Goal: Task Accomplishment & Management: Manage account settings

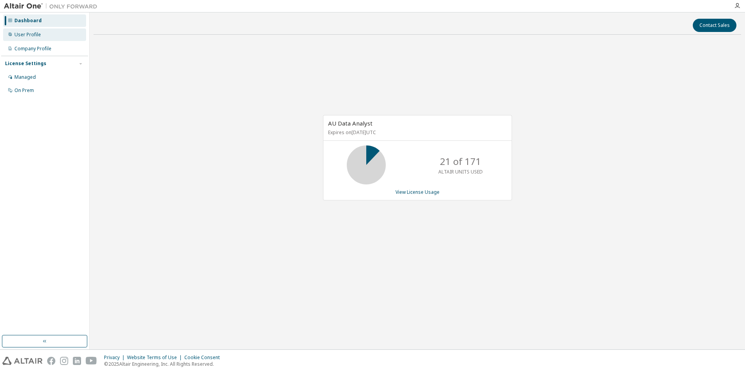
click at [21, 34] on div "User Profile" at bounding box center [27, 35] width 27 height 6
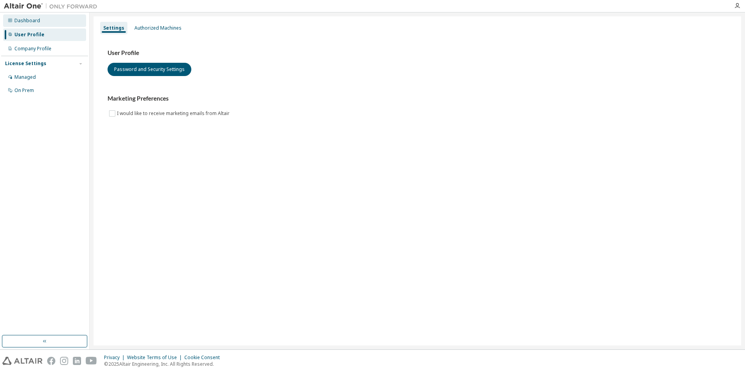
click at [23, 18] on div "Dashboard" at bounding box center [27, 21] width 26 height 6
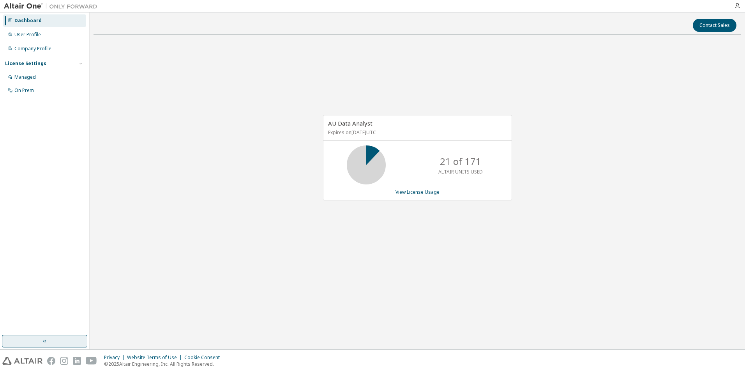
click at [48, 342] on icon "button" at bounding box center [45, 341] width 6 height 6
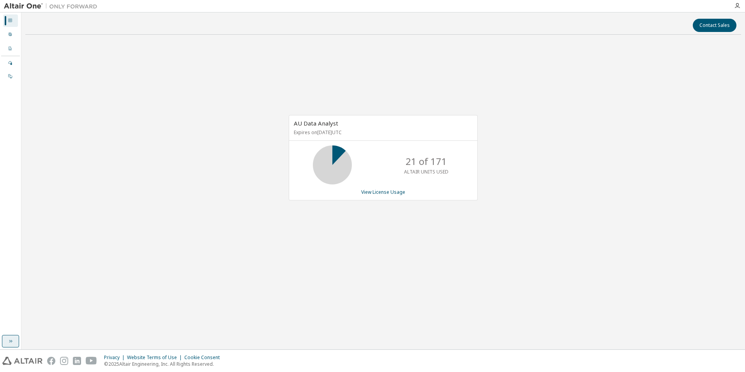
click at [7, 337] on button "button" at bounding box center [10, 341] width 17 height 12
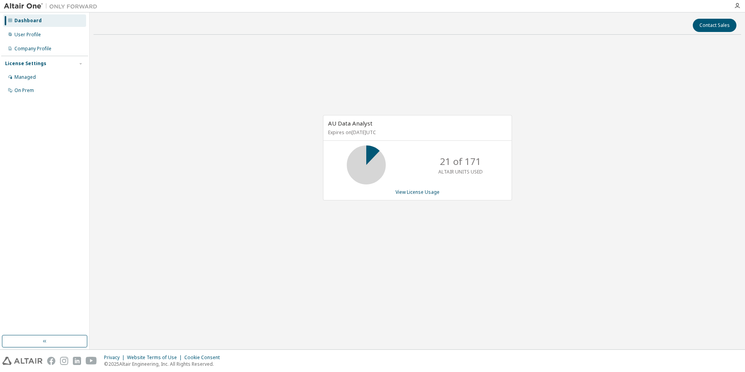
click at [12, 4] on img at bounding box center [52, 6] width 97 height 8
click at [56, 4] on img at bounding box center [52, 6] width 97 height 8
click at [739, 7] on icon "button" at bounding box center [738, 6] width 6 height 6
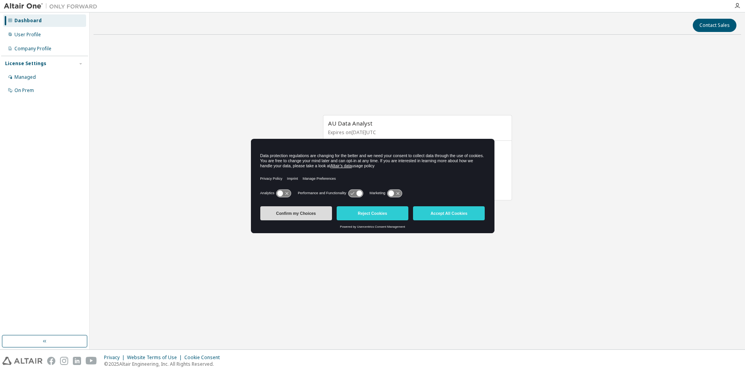
click at [296, 218] on button "Confirm my Choices" at bounding box center [296, 213] width 72 height 14
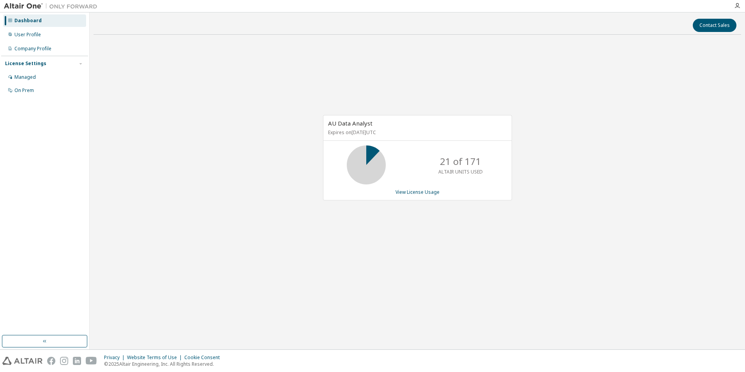
click at [28, 360] on img at bounding box center [22, 361] width 40 height 8
